Goal: Information Seeking & Learning: Compare options

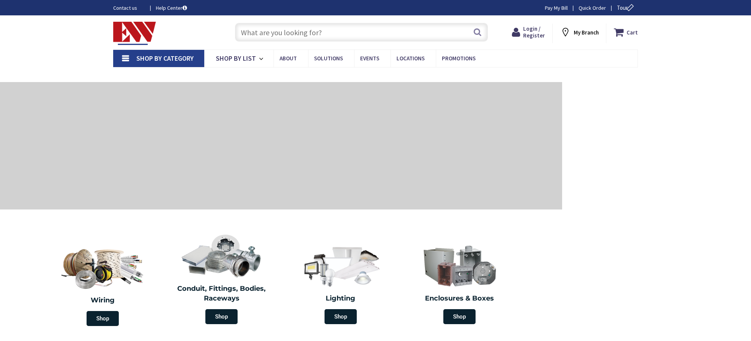
click at [365, 35] on input "text" at bounding box center [361, 32] width 253 height 19
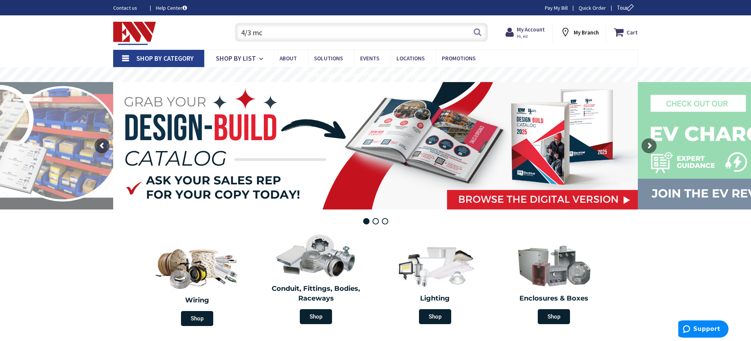
type input "4/3 mc"
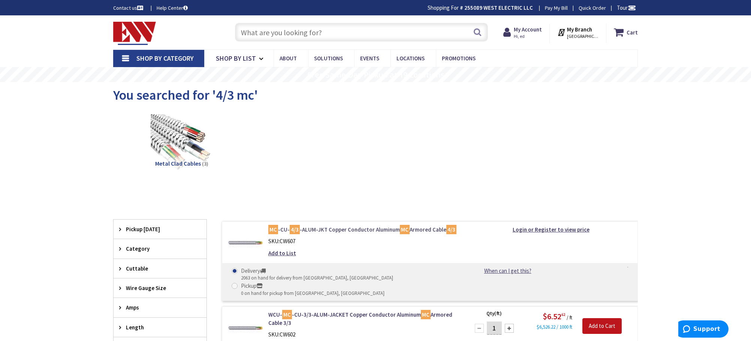
click at [360, 227] on link "MC -CU- 4/3 -ALUM-JKT Copper Conductor Aluminum MC Armored Cable 4/3" at bounding box center [363, 229] width 191 height 8
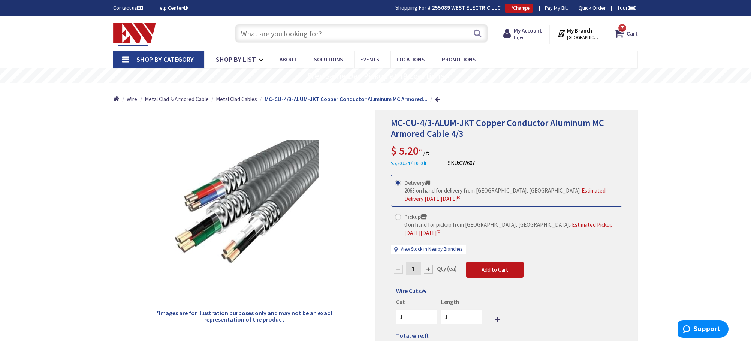
click at [333, 35] on input "text" at bounding box center [361, 33] width 253 height 19
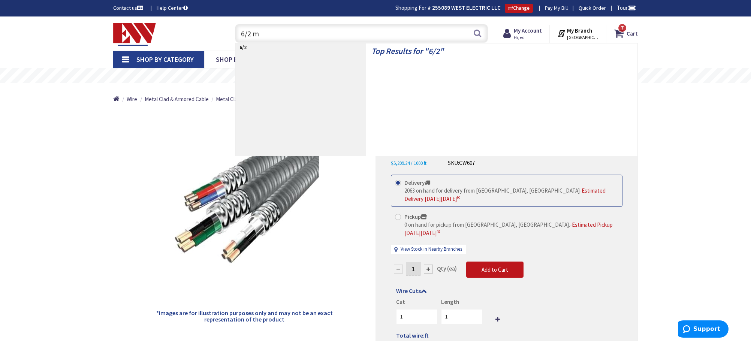
type input "6/2 mc"
